Goal: Information Seeking & Learning: Learn about a topic

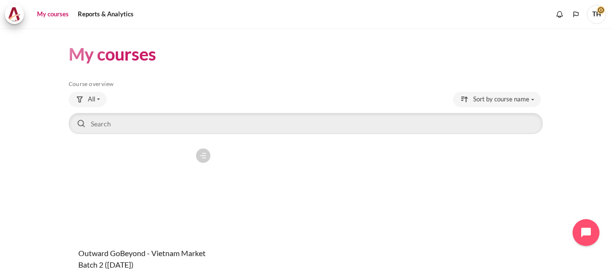
click at [152, 177] on figure "Content" at bounding box center [142, 192] width 147 height 96
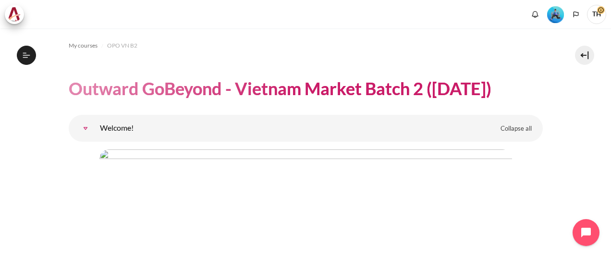
click at [557, 13] on img "Level #3" at bounding box center [555, 14] width 17 height 17
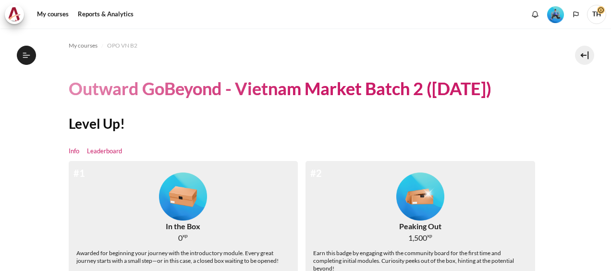
click at [106, 152] on link "Leaderboard" at bounding box center [104, 152] width 35 height 10
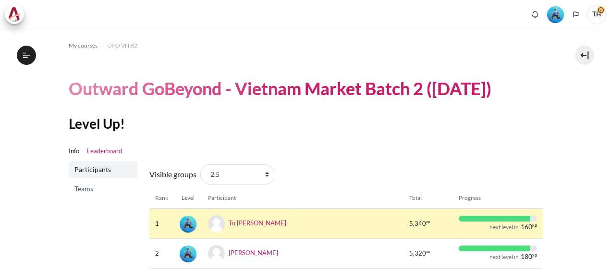
scroll to position [96, 0]
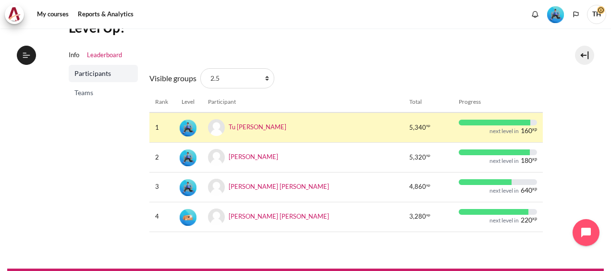
click at [92, 91] on span "Teams" at bounding box center [105, 93] width 60 height 10
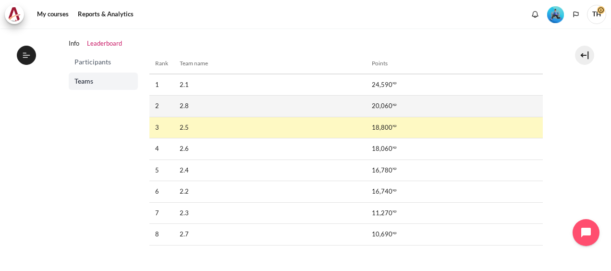
scroll to position [93, 0]
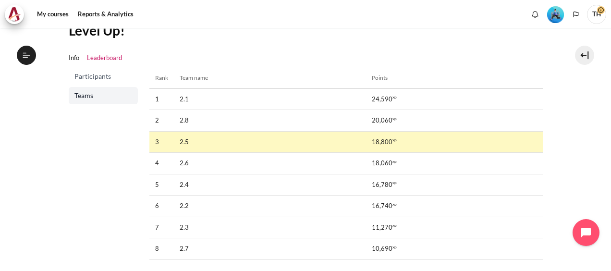
click at [98, 74] on span "Participants" at bounding box center [105, 77] width 60 height 10
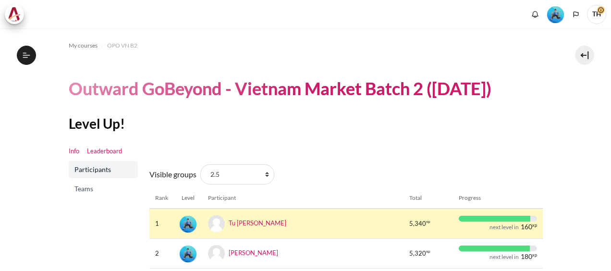
click at [75, 154] on link "Info" at bounding box center [74, 152] width 11 height 10
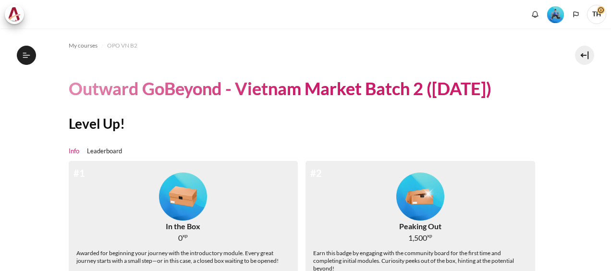
click at [102, 151] on link "Leaderboard" at bounding box center [104, 152] width 35 height 10
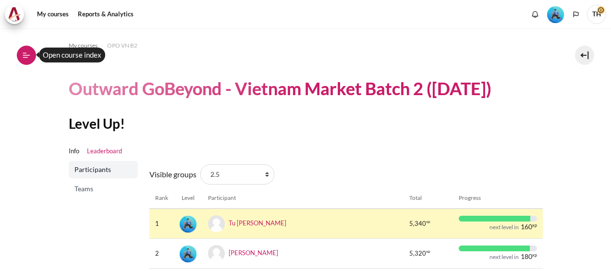
click at [29, 57] on icon at bounding box center [26, 55] width 9 height 9
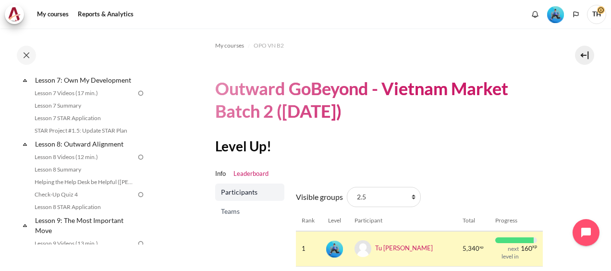
scroll to position [625, 0]
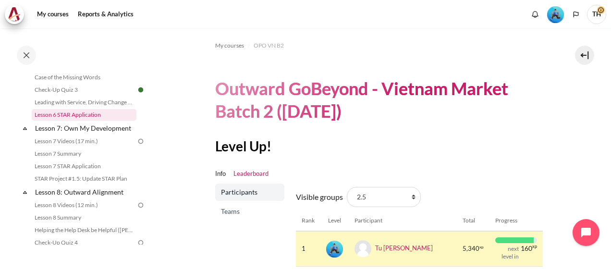
click at [91, 121] on link "Lesson 6 STAR Application" at bounding box center [84, 115] width 105 height 12
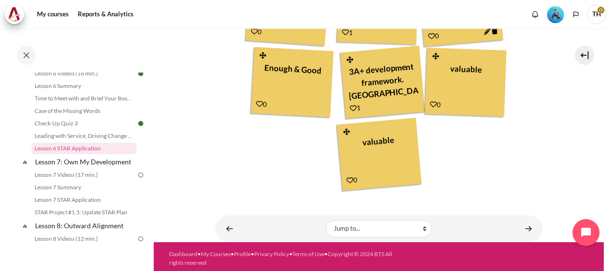
scroll to position [368, 0]
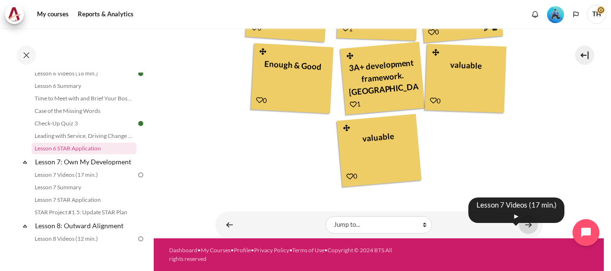
click at [527, 225] on link "Content" at bounding box center [528, 224] width 19 height 19
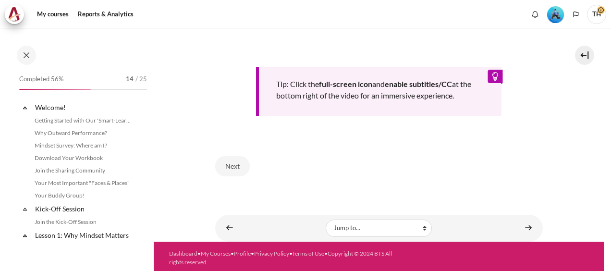
scroll to position [618, 0]
